Goal: Task Accomplishment & Management: Use online tool/utility

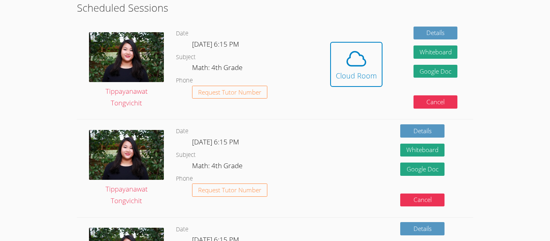
scroll to position [211, 0]
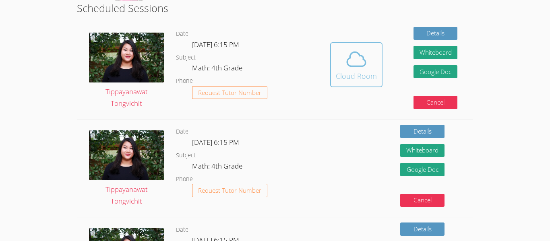
click at [361, 68] on icon at bounding box center [356, 59] width 23 height 23
click at [363, 74] on div "Cloud Room" at bounding box center [356, 75] width 41 height 11
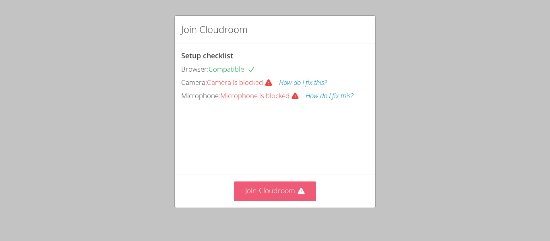
click at [267, 196] on button "Join Cloudroom" at bounding box center [275, 192] width 83 height 20
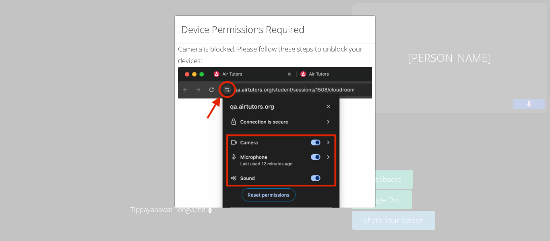
click at [258, 202] on img at bounding box center [275, 158] width 194 height 182
click at [166, 189] on div "Device Permissions Required Camera is blocked . Please follow these steps to un…" at bounding box center [275, 120] width 550 height 241
click at [168, 189] on div "Device Permissions Required Camera is blocked . Please follow these steps to un…" at bounding box center [275, 120] width 550 height 241
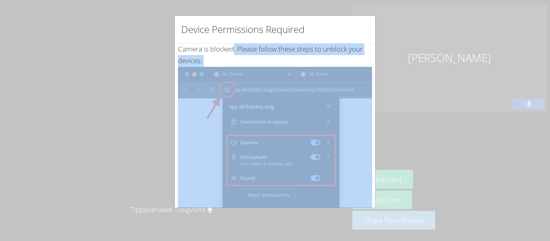
click at [168, 189] on div "Device Permissions Required Camera is blocked . Please follow these steps to un…" at bounding box center [275, 120] width 550 height 241
click at [147, 92] on div "Device Permissions Required Camera is blocked . Please follow these steps to un…" at bounding box center [275, 120] width 550 height 241
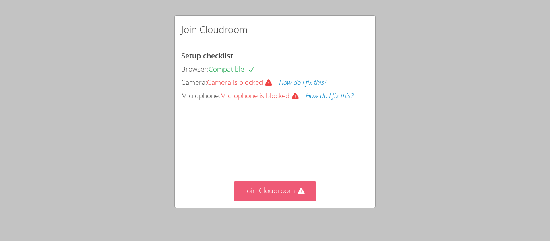
click at [286, 196] on button "Join Cloudroom" at bounding box center [275, 192] width 83 height 20
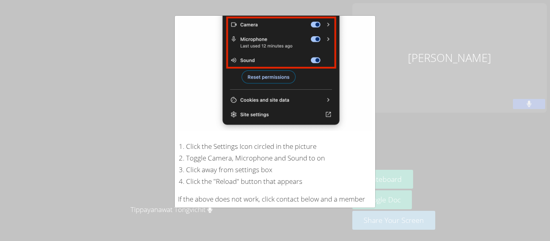
scroll to position [171, 0]
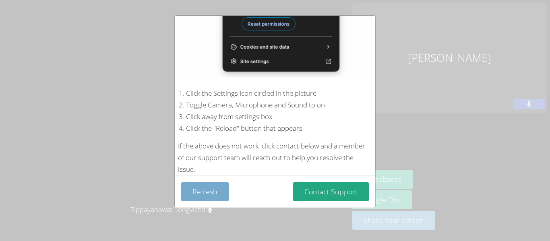
click at [197, 192] on button "Refresh" at bounding box center [204, 191] width 47 height 19
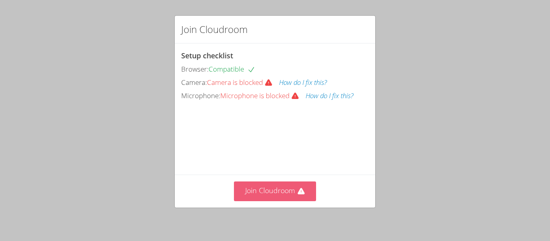
click at [266, 196] on button "Join Cloudroom" at bounding box center [275, 192] width 83 height 20
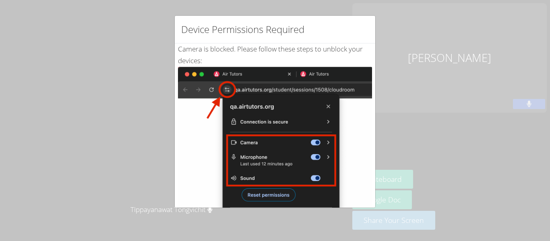
click at [259, 196] on img at bounding box center [275, 158] width 194 height 182
click at [246, 180] on img at bounding box center [275, 158] width 194 height 182
click at [403, 14] on div "Device Permissions Required Camera is blocked . Please follow these steps to un…" at bounding box center [275, 120] width 550 height 241
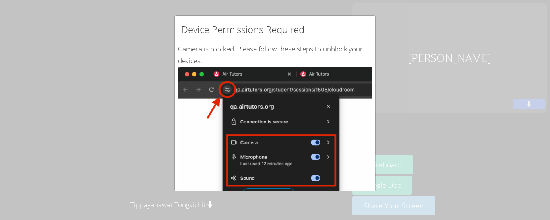
click at [285, 178] on img at bounding box center [275, 158] width 194 height 182
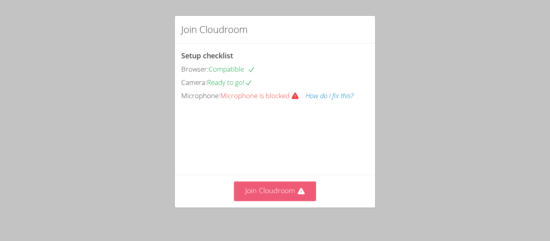
click at [274, 196] on button "Join Cloudroom" at bounding box center [275, 192] width 83 height 20
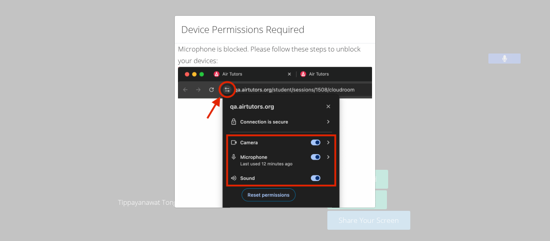
click at [328, 106] on img at bounding box center [275, 158] width 194 height 182
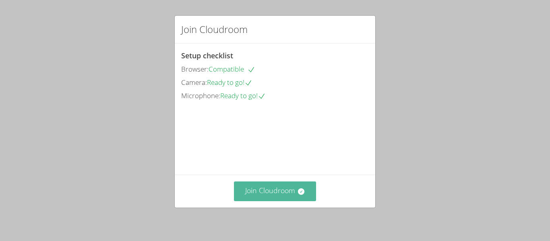
click at [286, 186] on button "Join Cloudroom" at bounding box center [275, 192] width 83 height 20
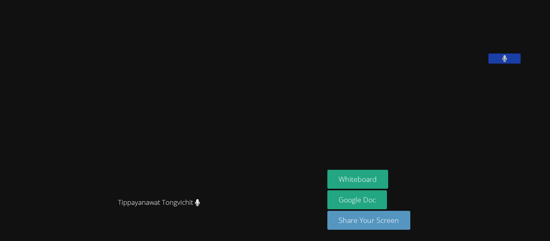
click at [372, 179] on button "Whiteboard" at bounding box center [357, 179] width 61 height 19
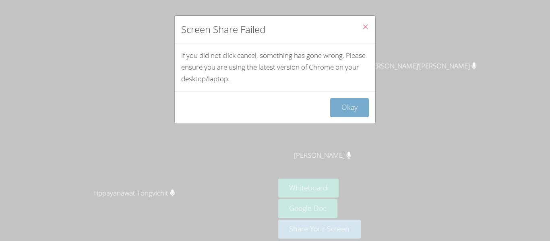
click at [358, 115] on button "Okay" at bounding box center [349, 107] width 39 height 19
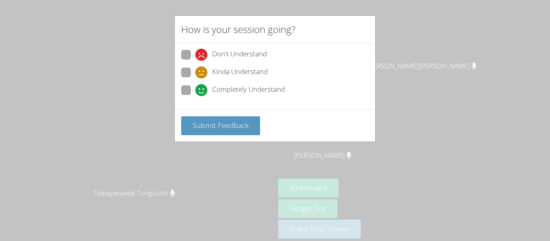
click at [214, 68] on span "Kinda Understand" at bounding box center [240, 72] width 56 height 12
click at [202, 68] on input "Kinda Understand" at bounding box center [198, 71] width 7 height 7
radio input "true"
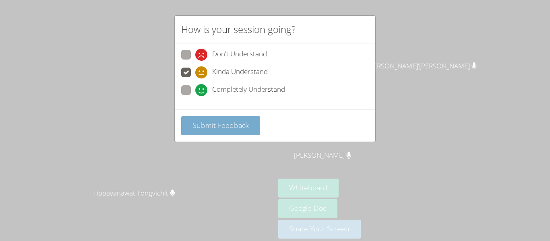
click at [219, 122] on span "Submit Feedback" at bounding box center [220, 125] width 56 height 10
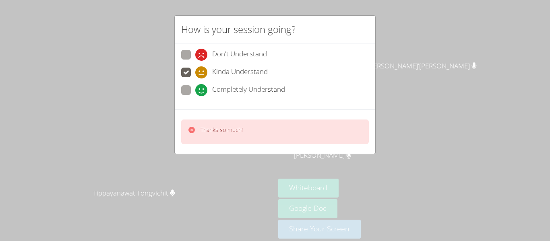
click at [216, 128] on p "Thanks so much!" at bounding box center [221, 130] width 42 height 8
